Goal: Transaction & Acquisition: Subscribe to service/newsletter

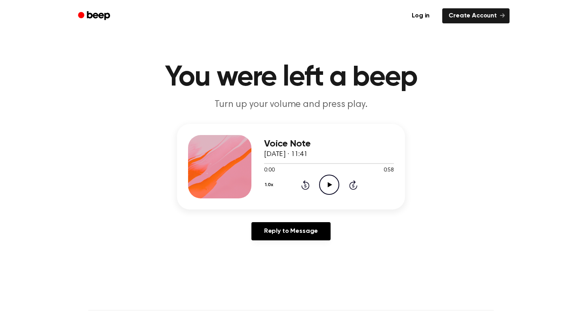
click at [331, 185] on icon at bounding box center [330, 184] width 4 height 5
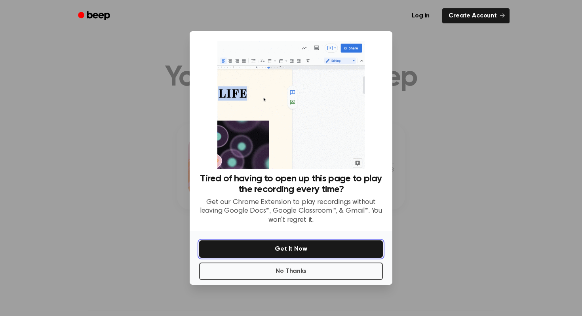
click at [296, 248] on button "Get It Now" at bounding box center [291, 248] width 184 height 17
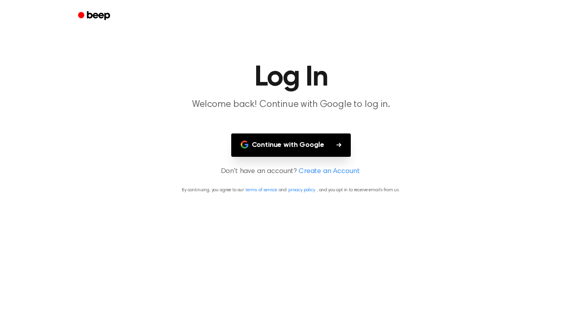
click at [298, 153] on button "Continue with Google" at bounding box center [291, 144] width 120 height 23
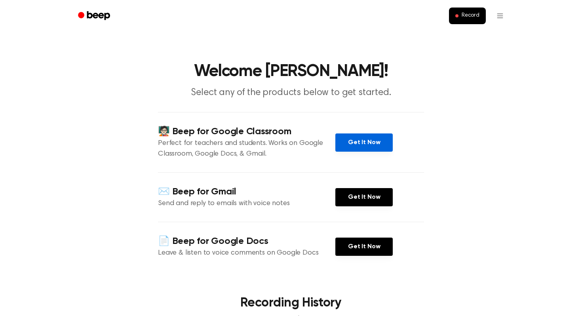
click at [359, 139] on link "Get It Now" at bounding box center [364, 142] width 57 height 18
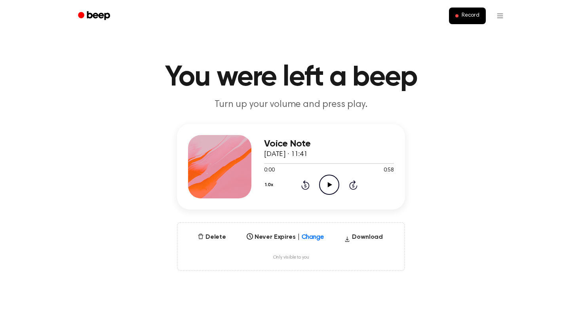
click at [332, 184] on icon "Play Audio" at bounding box center [329, 185] width 20 height 20
